Goal: Information Seeking & Learning: Learn about a topic

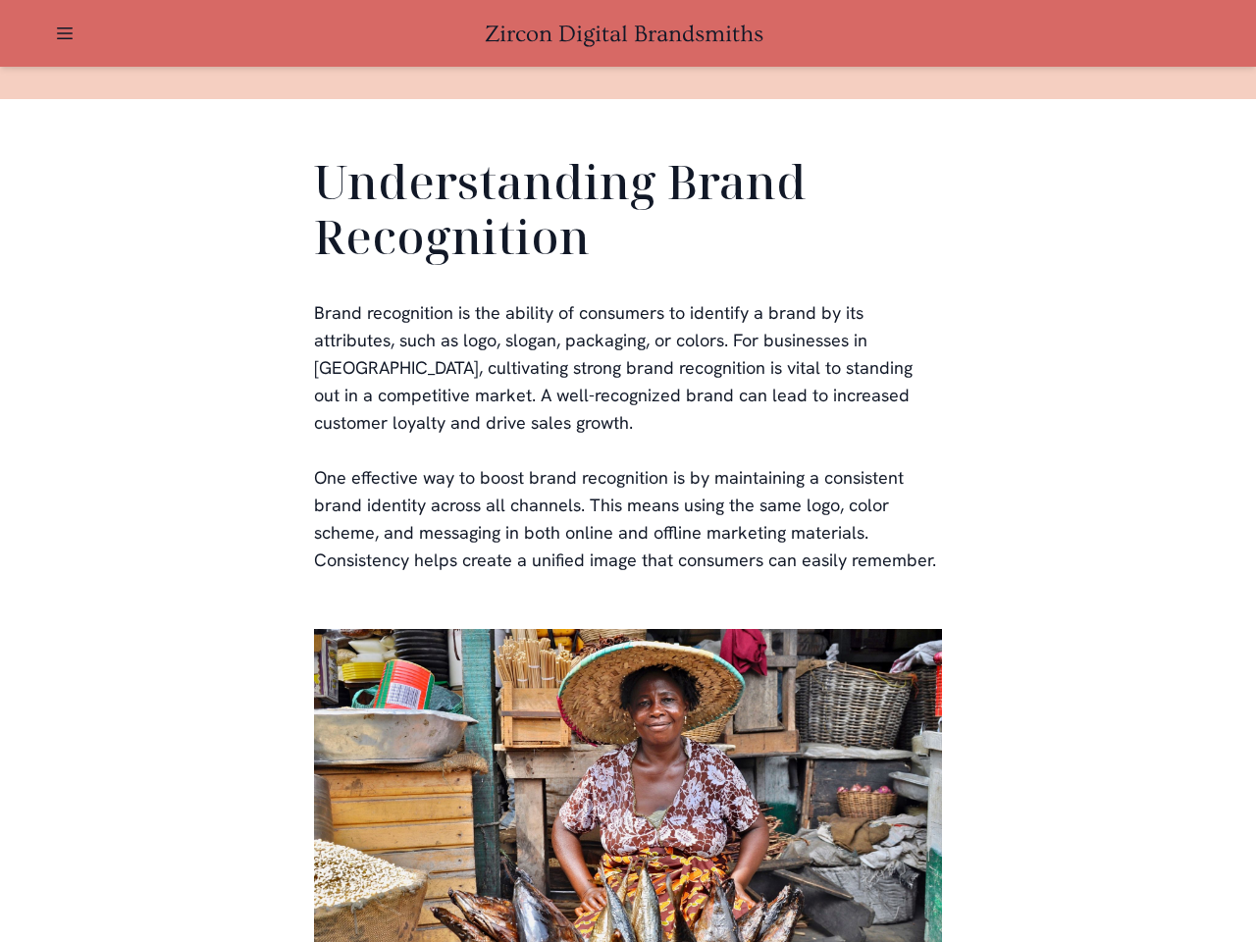
scroll to position [589, 0]
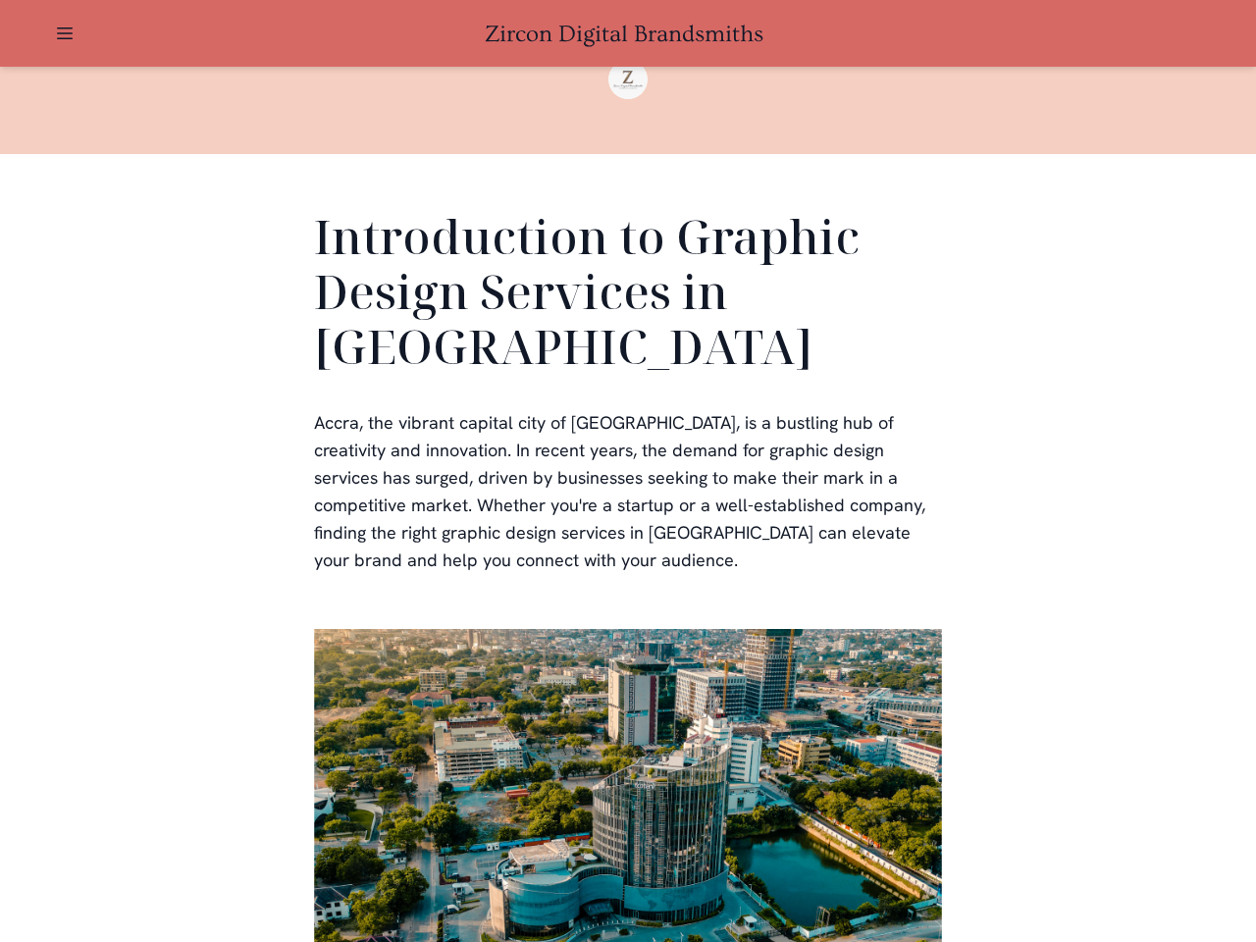
scroll to position [589, 0]
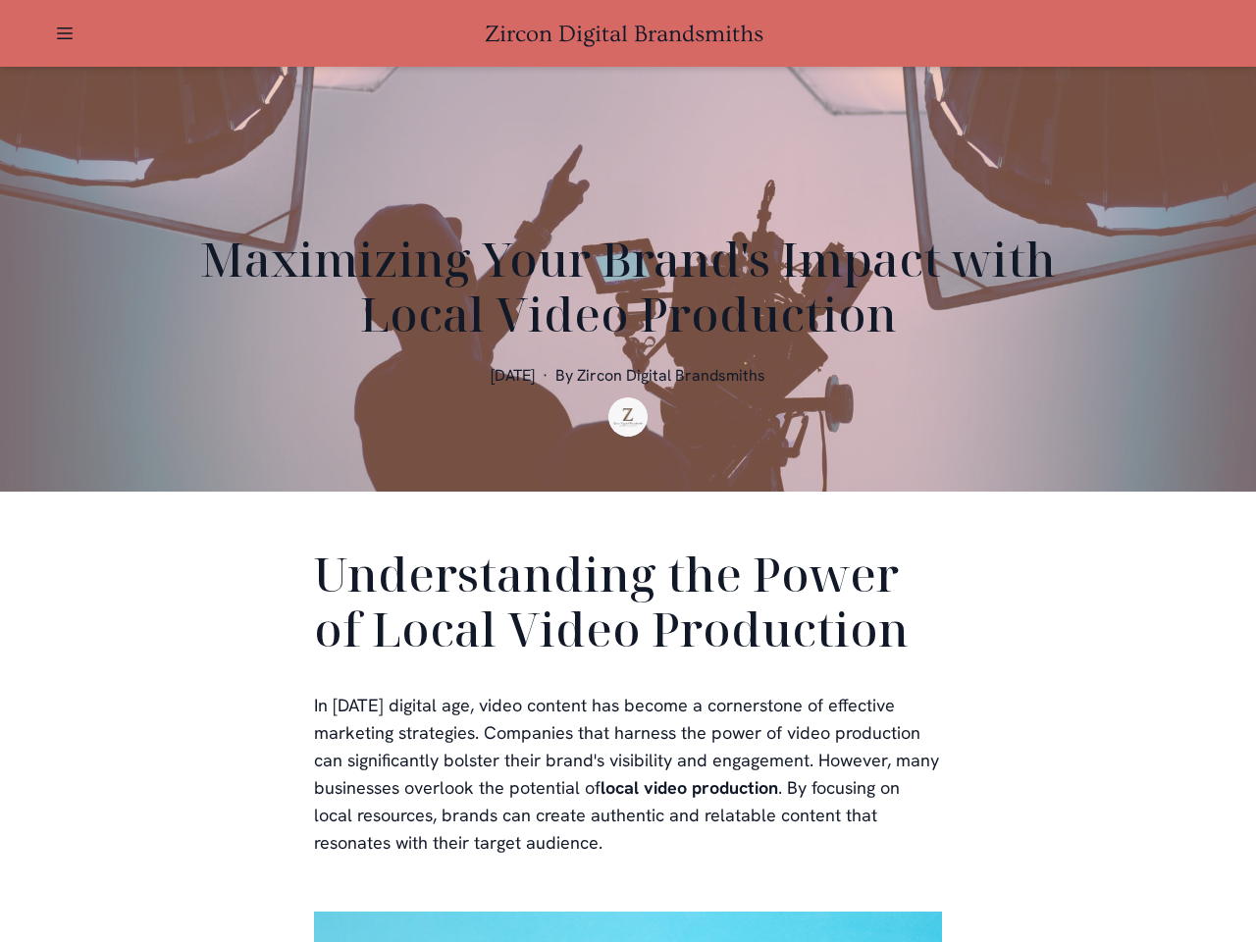
scroll to position [589, 0]
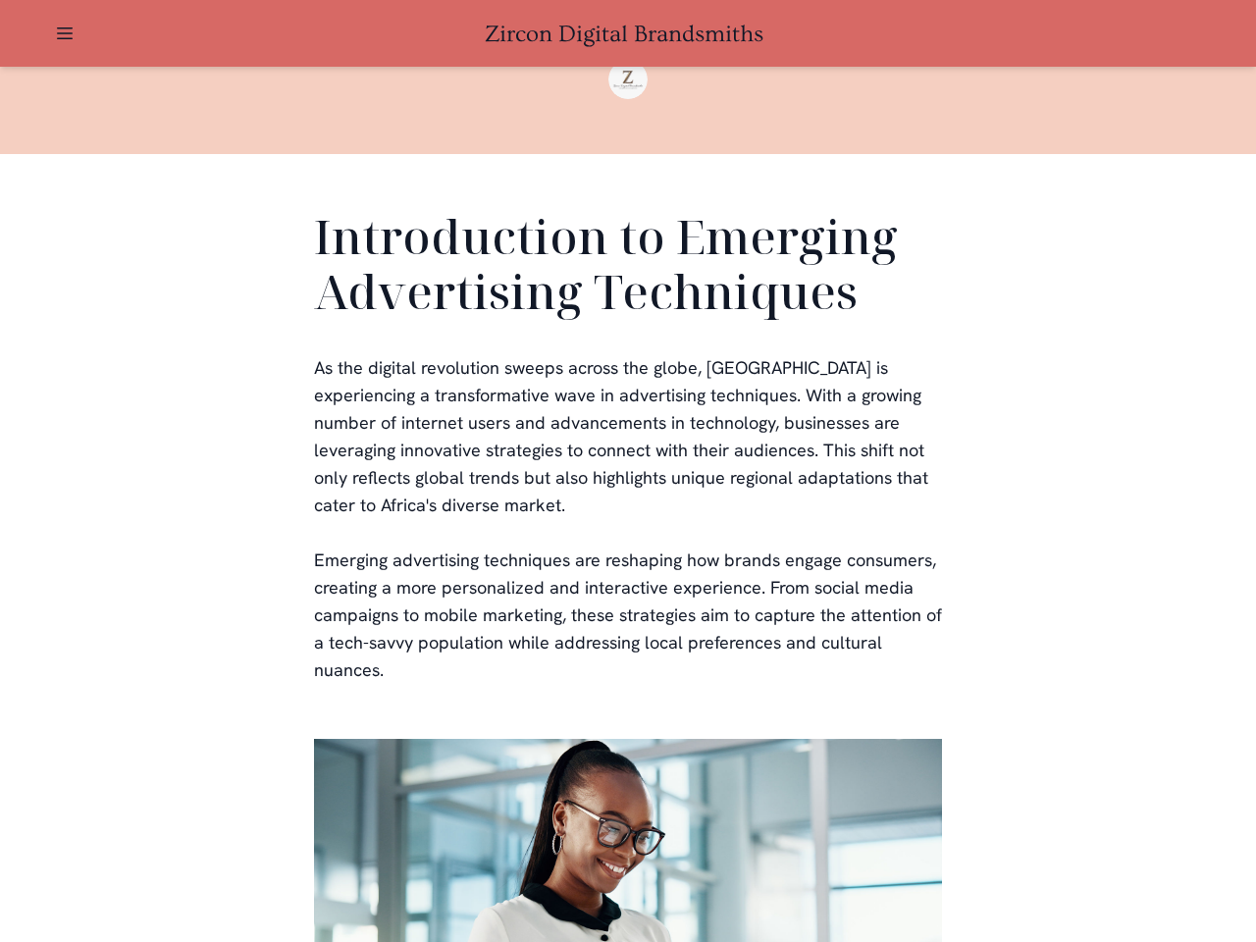
scroll to position [589, 0]
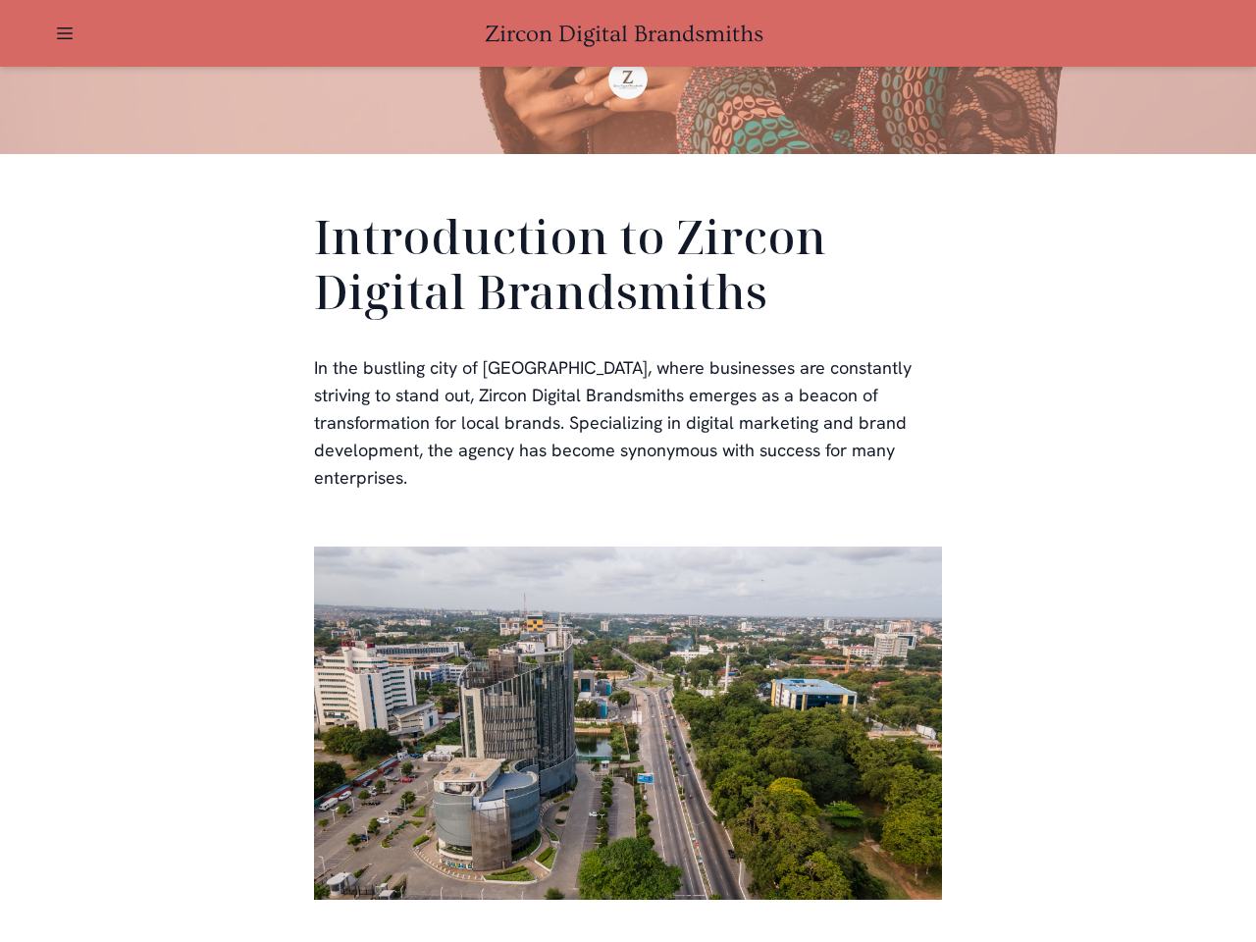
scroll to position [589, 0]
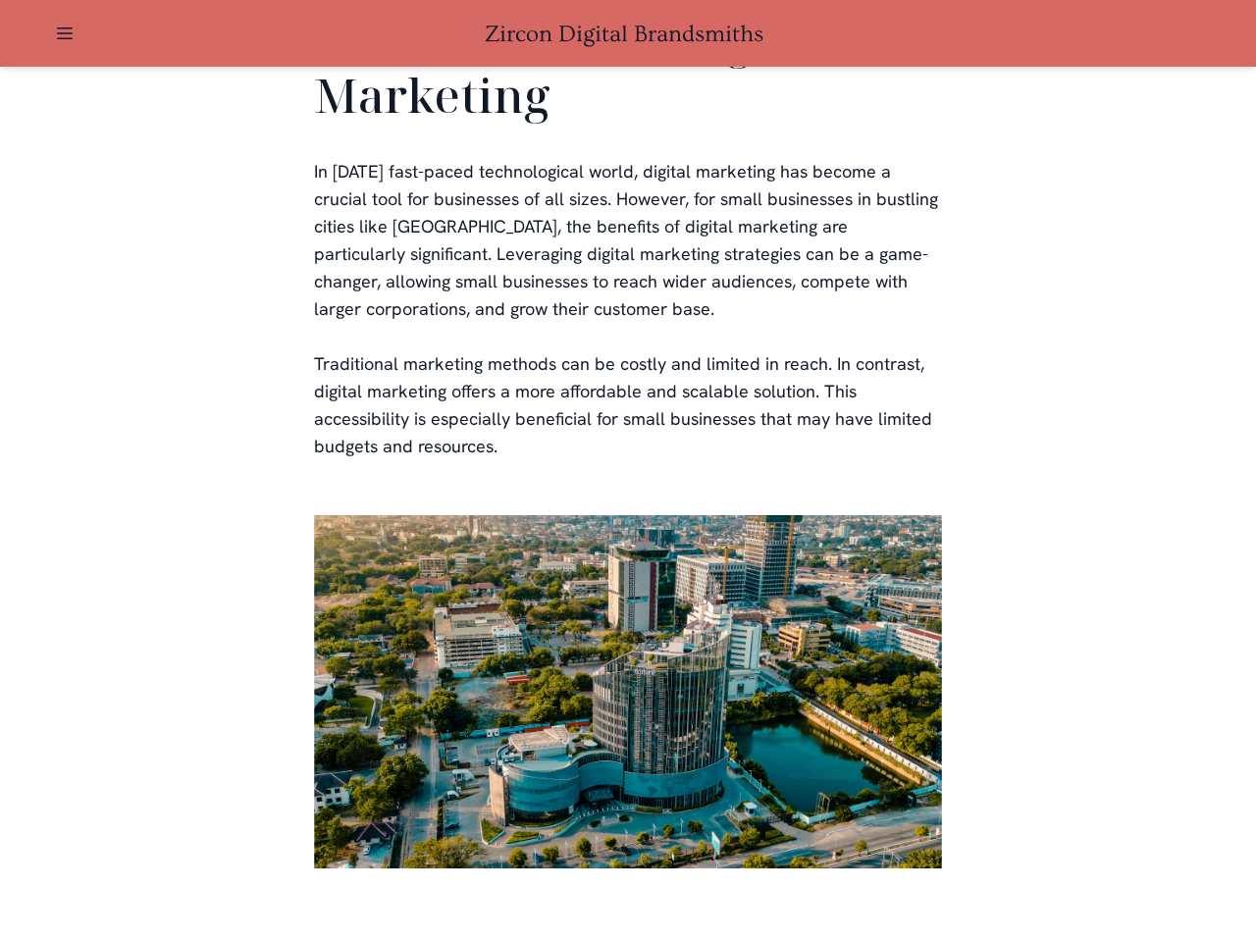
scroll to position [3852, 0]
